Goal: Register for event/course

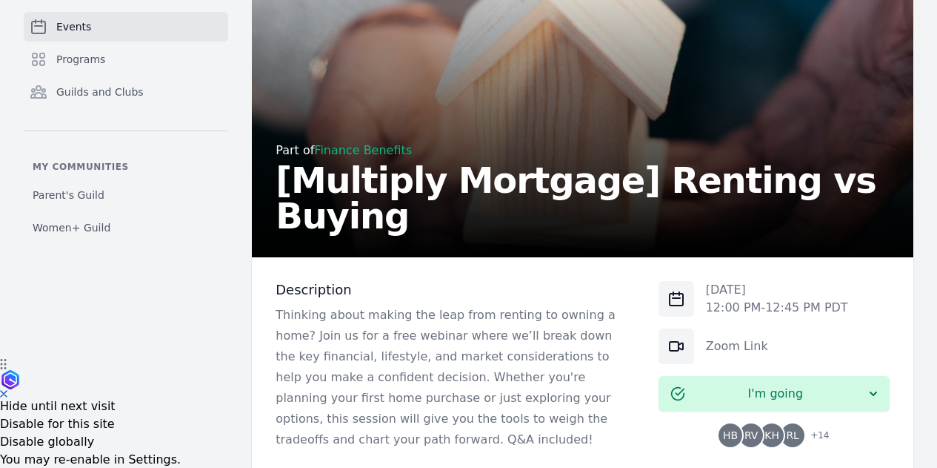
scroll to position [310, 0]
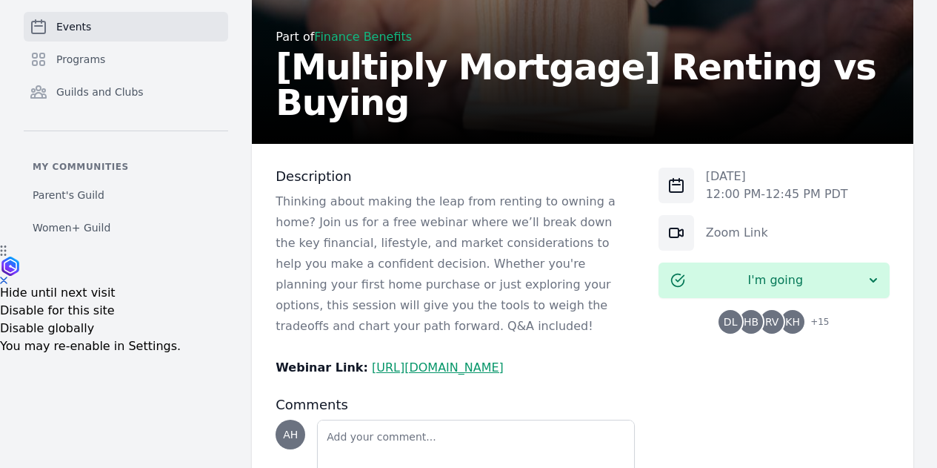
scroll to position [74, 0]
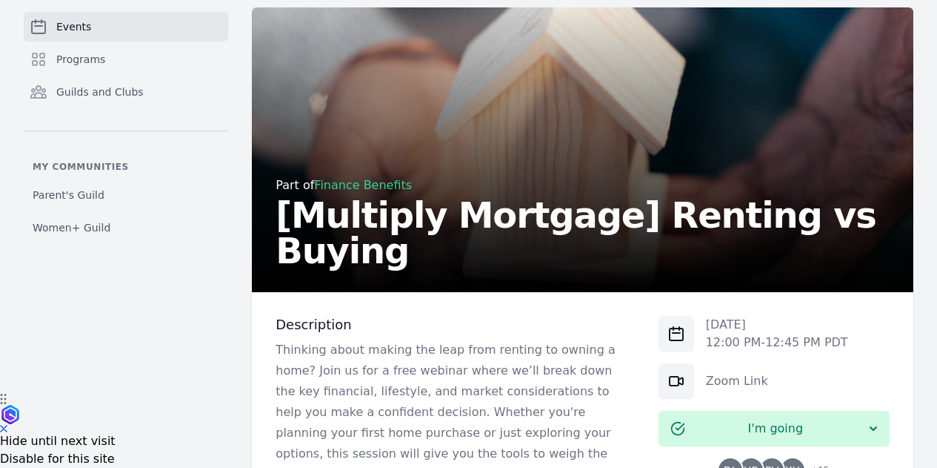
click at [314, 192] on link "Finance Benefits" at bounding box center [363, 185] width 98 height 14
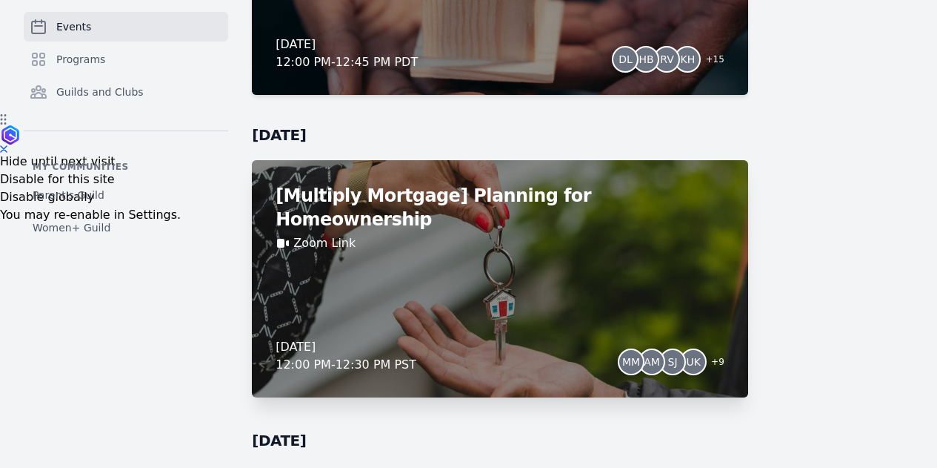
scroll to position [370, 0]
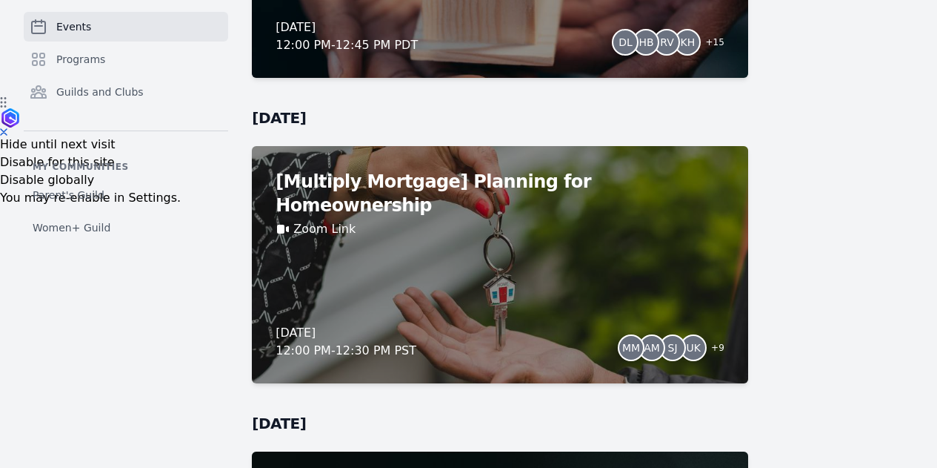
click at [496, 272] on div "[Multiply Mortgage] Planning for Homeownership Zoom Link [DATE] 12:00 PM - 12:3…" at bounding box center [500, 264] width 496 height 237
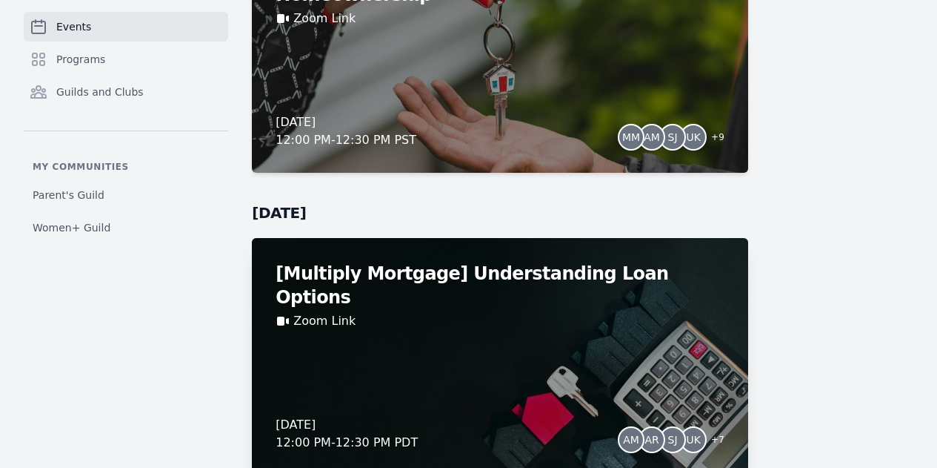
scroll to position [651, 0]
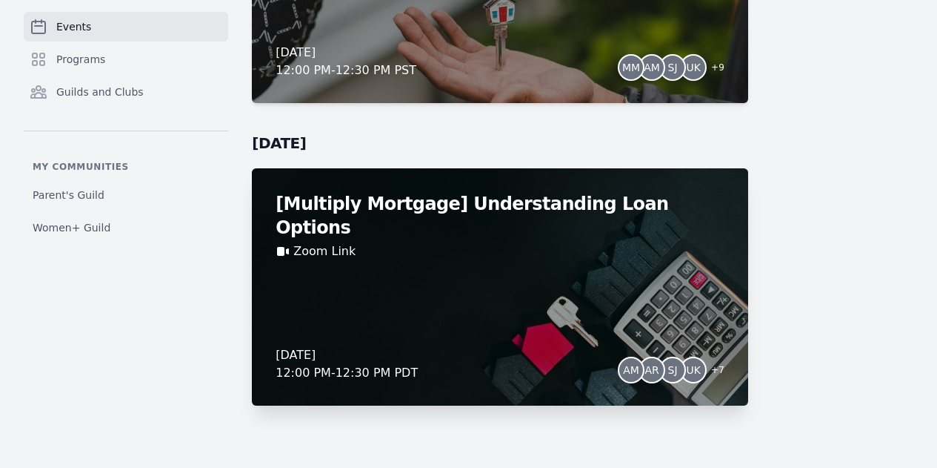
click at [446, 288] on div "[Multiply Mortgage] Understanding Loan Options Zoom Link [DATE] 12:00 PM - 12:3…" at bounding box center [500, 286] width 496 height 237
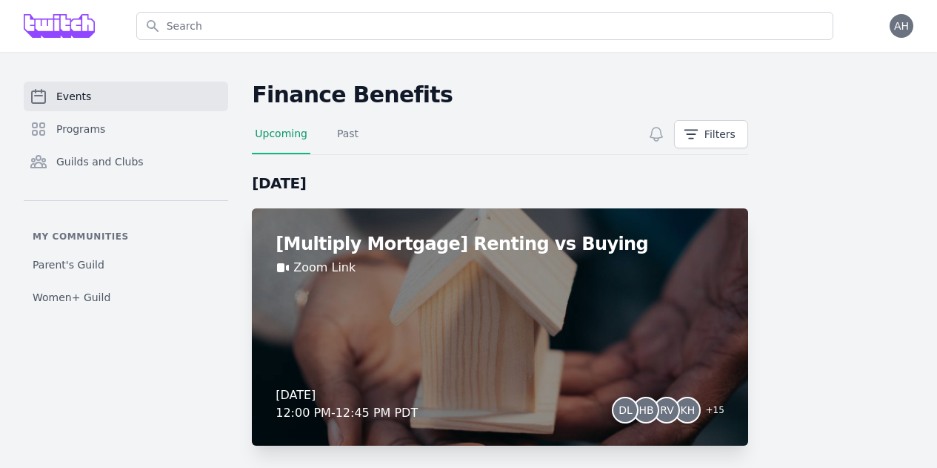
click at [482, 288] on div "[Multiply Mortgage] Renting vs Buying Zoom Link [DATE] 12:00 PM - 12:45 PM PDT …" at bounding box center [500, 326] width 496 height 237
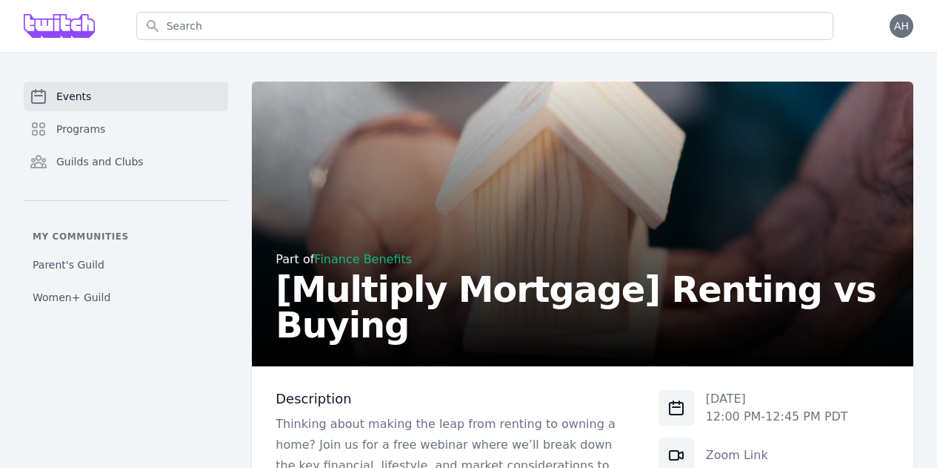
scroll to position [296, 0]
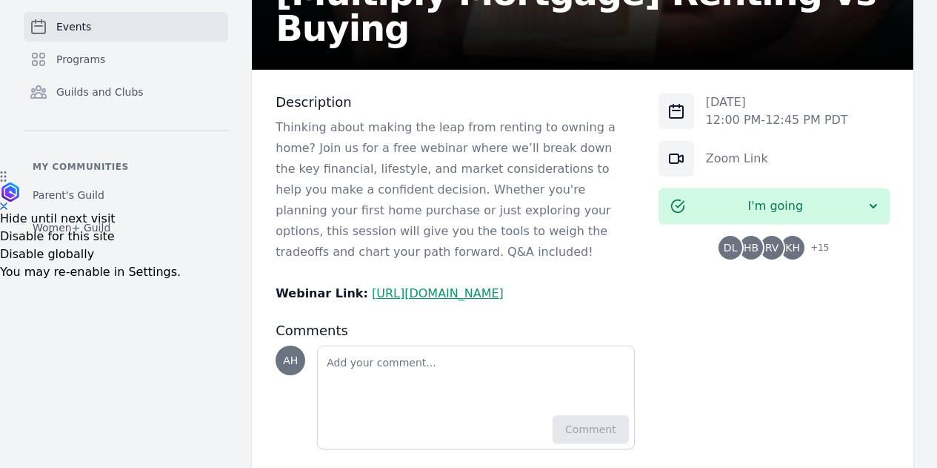
click at [453, 286] on link "[URL][DOMAIN_NAME]" at bounding box center [438, 293] width 132 height 14
